Goal: Information Seeking & Learning: Find specific fact

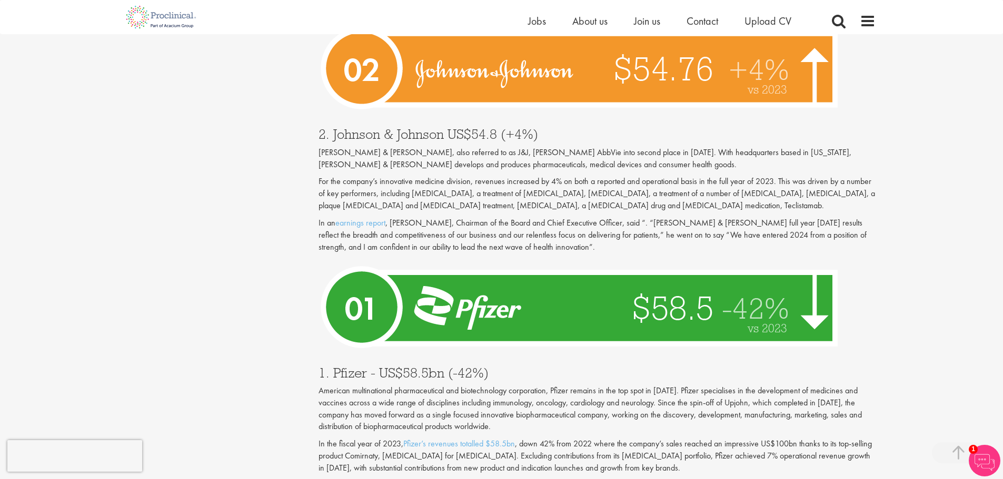
scroll to position [3490, 0]
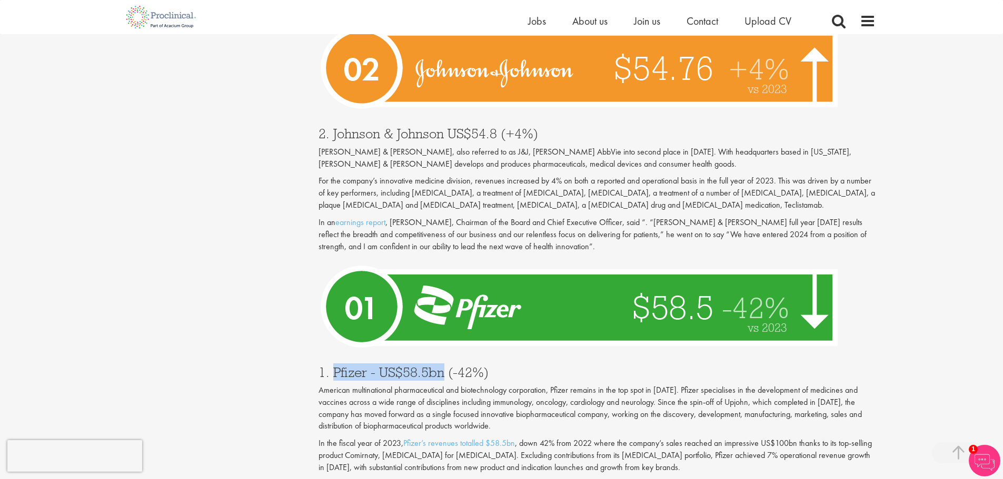
drag, startPoint x: 333, startPoint y: 326, endPoint x: 443, endPoint y: 326, distance: 110.5
click at [443, 366] on h3 "1. Pfizer - US$58.5bn (-42%)" at bounding box center [596, 373] width 557 height 14
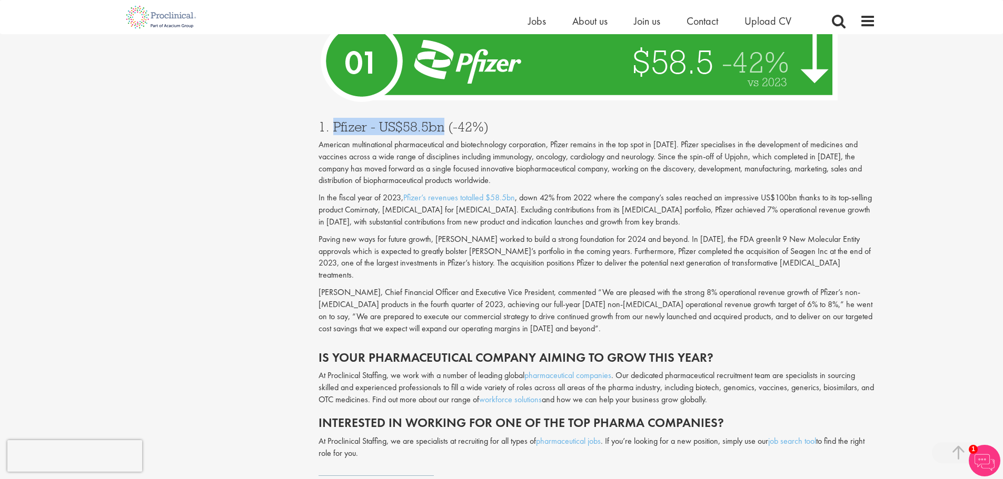
scroll to position [3736, 0]
click at [402, 192] on p "In the fiscal year of 2023, Pfizer’s revenues totalled $58.5bn , down 42% from …" at bounding box center [596, 210] width 557 height 36
drag, startPoint x: 557, startPoint y: 123, endPoint x: 567, endPoint y: 113, distance: 14.5
click at [556, 138] on p "American multinational pharmaceutical and biotechnology corporation, Pfizer rem…" at bounding box center [596, 162] width 557 height 48
click at [584, 138] on p "American multinational pharmaceutical and biotechnology corporation, Pfizer rem…" at bounding box center [596, 162] width 557 height 48
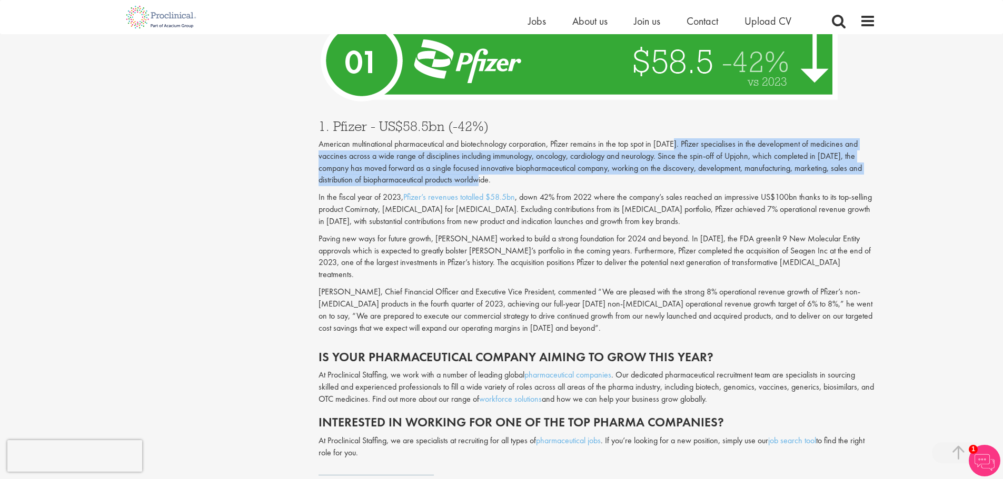
drag, startPoint x: 676, startPoint y: 95, endPoint x: 812, endPoint y: 134, distance: 141.3
click at [812, 138] on p "American multinational pharmaceutical and biotechnology corporation, Pfizer rem…" at bounding box center [596, 162] width 557 height 48
copy p "Pfizer specialises in the development of medicines and vaccines across a wide r…"
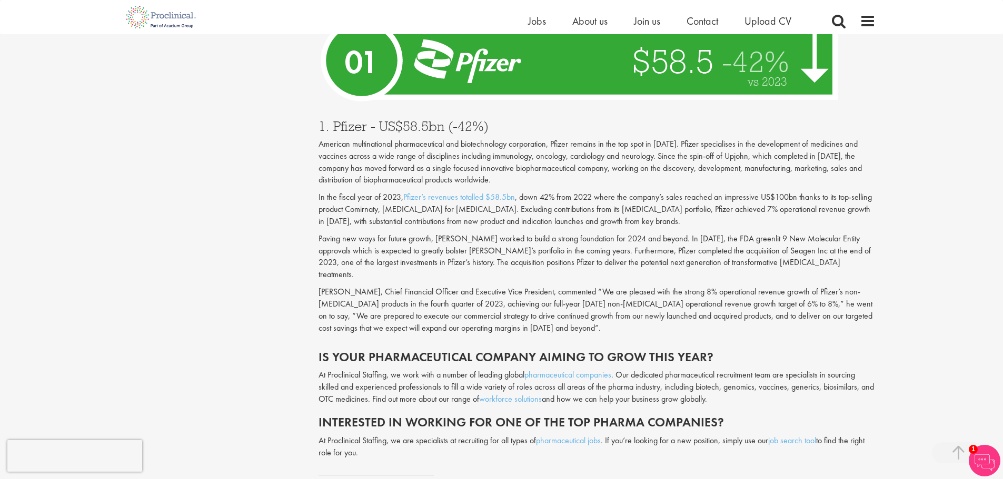
click at [744, 192] on p "In the fiscal year of 2023, Pfizer’s revenues totalled $58.5bn , down 42% from …" at bounding box center [596, 210] width 557 height 36
click at [348, 233] on p "Paving new ways for future growth, [PERSON_NAME] worked to build a strong found…" at bounding box center [596, 257] width 557 height 48
click at [466, 233] on p "Paving new ways for future growth, [PERSON_NAME] worked to build a strong found…" at bounding box center [596, 257] width 557 height 48
click at [680, 192] on p "In the fiscal year of 2023, Pfizer’s revenues totalled $58.5bn , down 42% from …" at bounding box center [596, 210] width 557 height 36
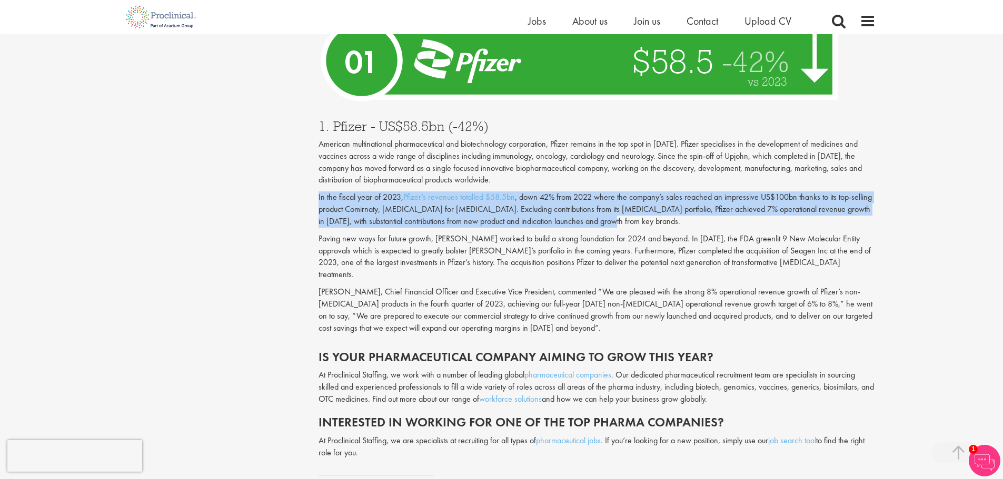
drag, startPoint x: 318, startPoint y: 148, endPoint x: 639, endPoint y: 175, distance: 322.2
copy p "In the fiscal year of 2023, Pfizer’s revenues totalled $58.5bn , down 42% from …"
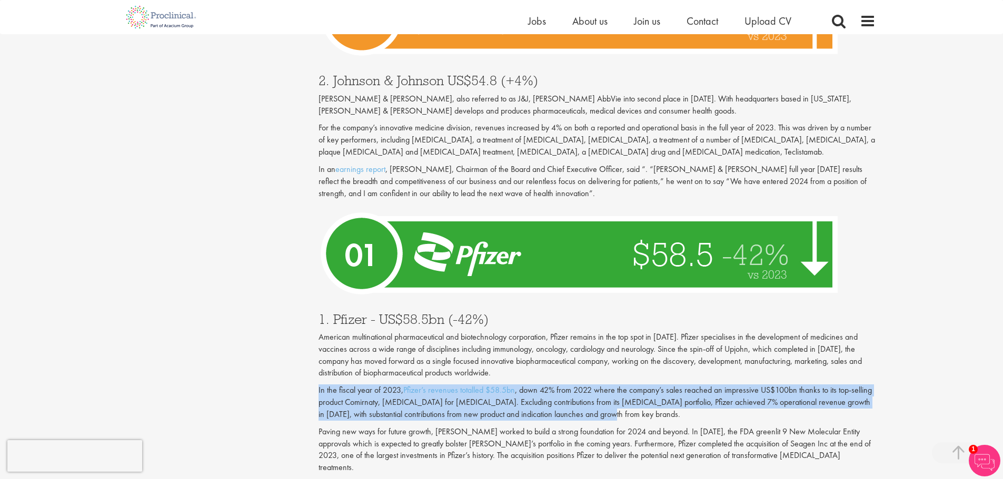
scroll to position [3544, 0]
drag, startPoint x: 413, startPoint y: 91, endPoint x: 721, endPoint y: 105, distance: 307.7
click at [721, 122] on p "For the company’s innovative medicine division, revenues increased by 4% on bot…" at bounding box center [596, 140] width 557 height 36
copy p "[MEDICAL_DATA], a treatment of [MEDICAL_DATA], [MEDICAL_DATA], a treatment of a…"
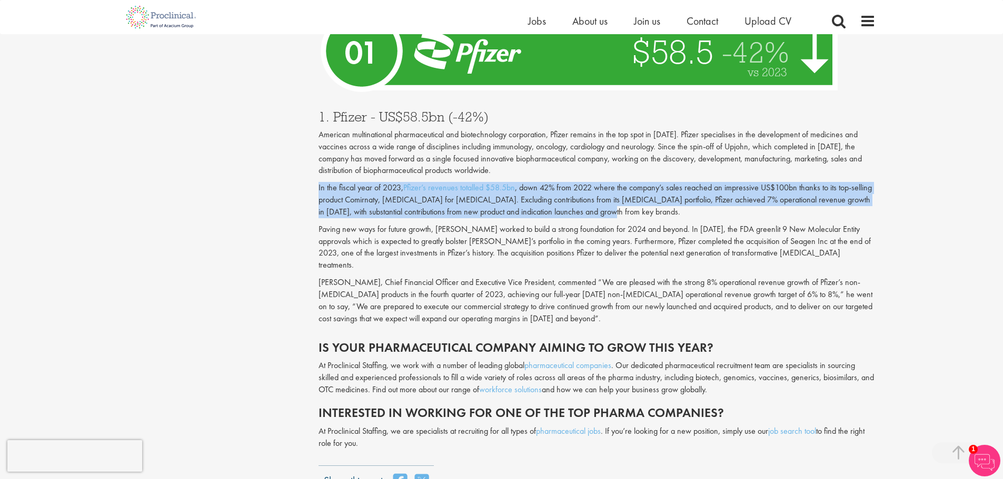
scroll to position [3746, 0]
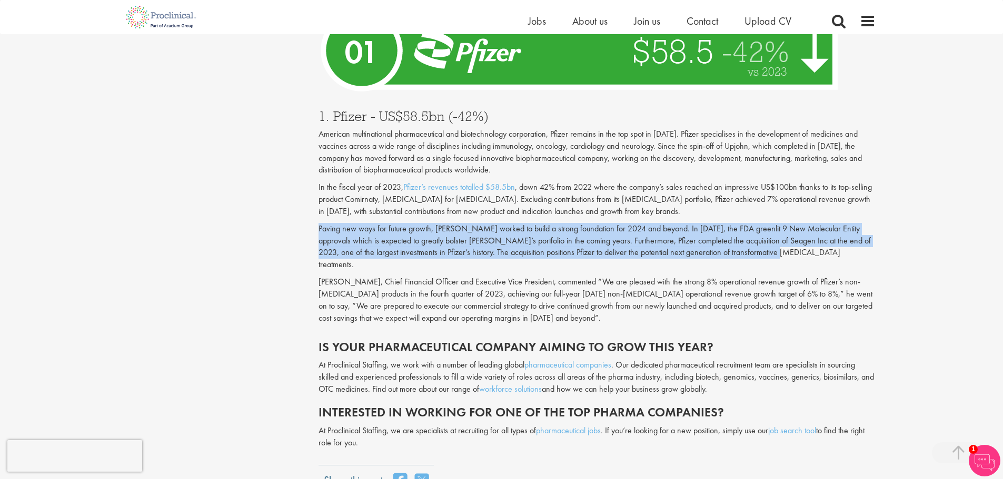
drag, startPoint x: 752, startPoint y: 207, endPoint x: 289, endPoint y: 177, distance: 463.6
copy p "Paving new ways for future growth, [PERSON_NAME] worked to build a strong found…"
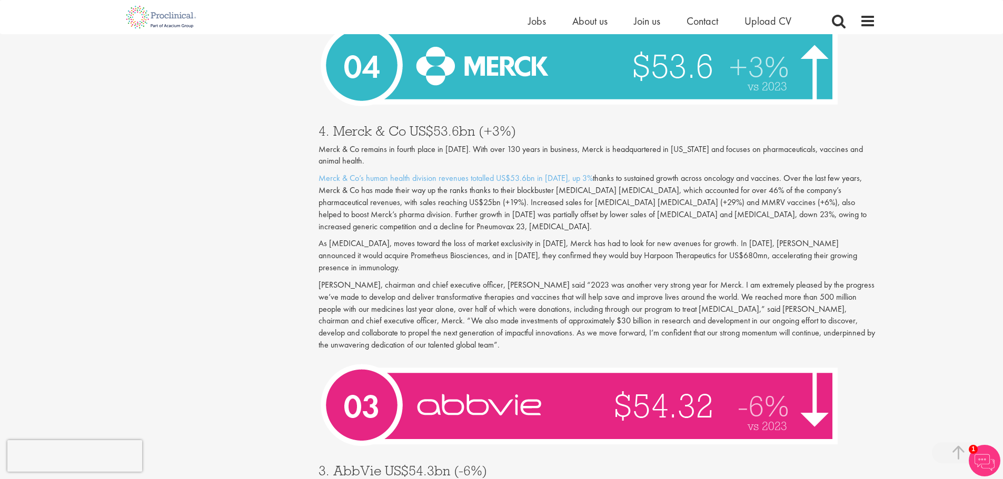
scroll to position [2855, 0]
click at [495, 237] on p "As [MEDICAL_DATA], moves toward the loss of market exclusivity in [DATE], Merck…" at bounding box center [596, 255] width 557 height 36
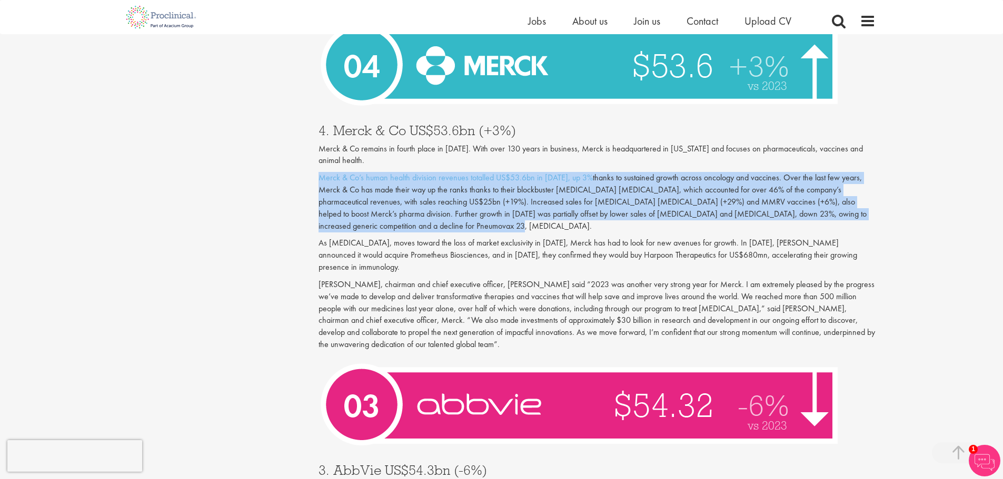
drag, startPoint x: 452, startPoint y: 202, endPoint x: 314, endPoint y: 151, distance: 147.2
copy p "Merck & Co’s human health division revenues totalled US$53.6bn in [DATE], up 3%…"
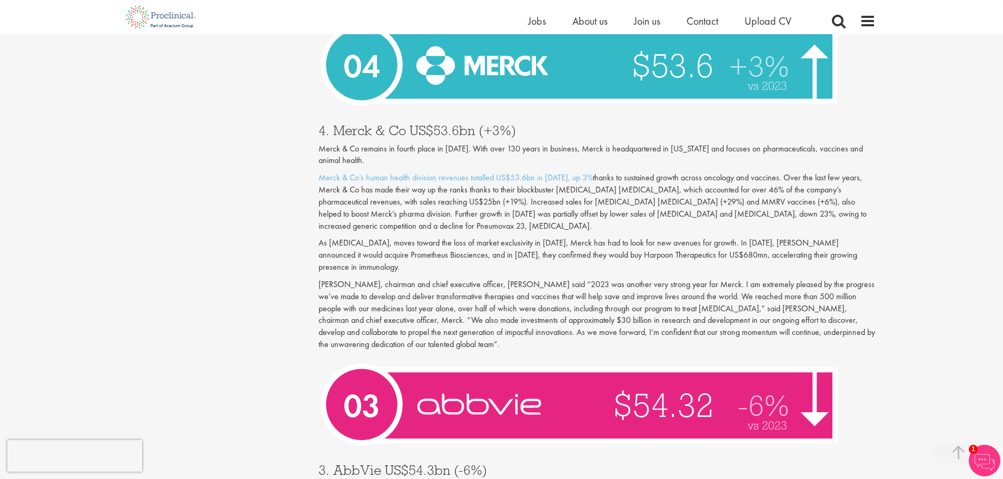
click at [588, 237] on p "As [MEDICAL_DATA], moves toward the loss of market exclusivity in [DATE], Merck…" at bounding box center [596, 255] width 557 height 36
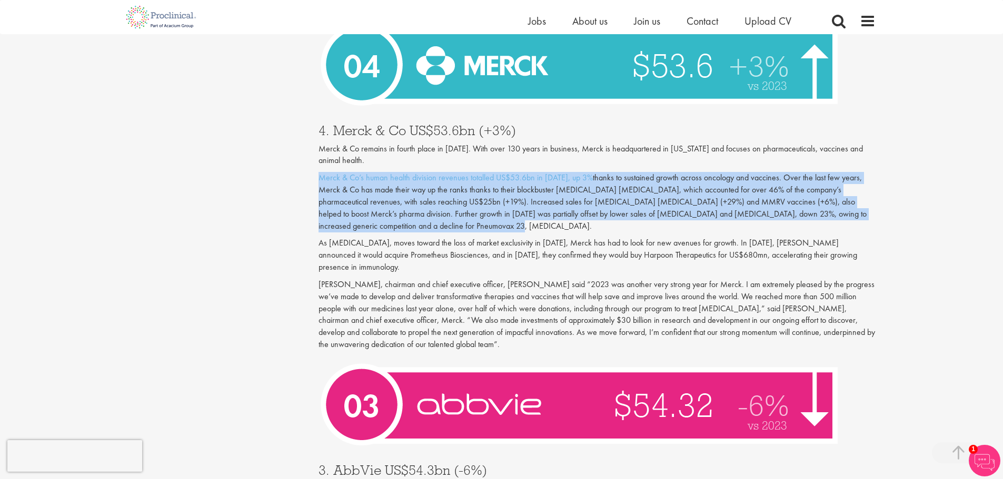
drag, startPoint x: 454, startPoint y: 204, endPoint x: 304, endPoint y: 158, distance: 157.5
copy p "Merck & Co’s human health division revenues totalled US$53.6bn in [DATE], up 3%…"
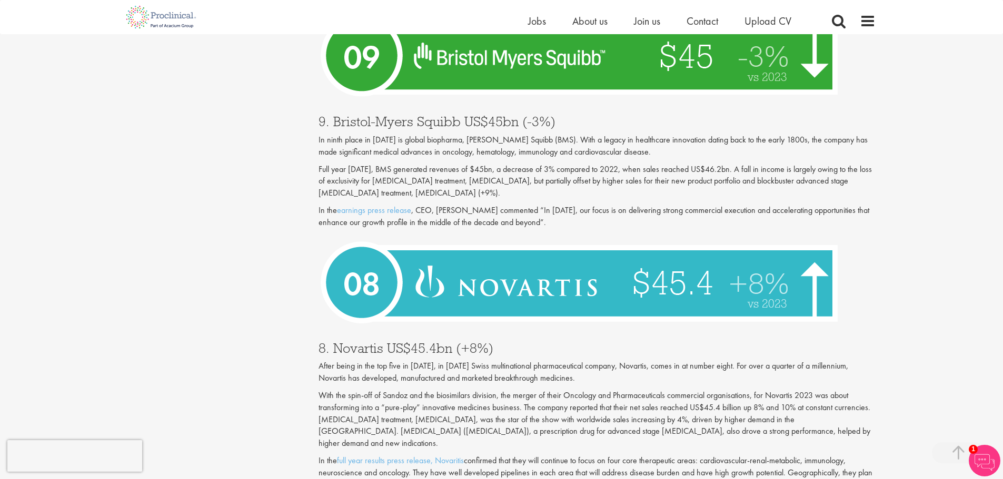
scroll to position [1602, 0]
